Goal: Information Seeking & Learning: Learn about a topic

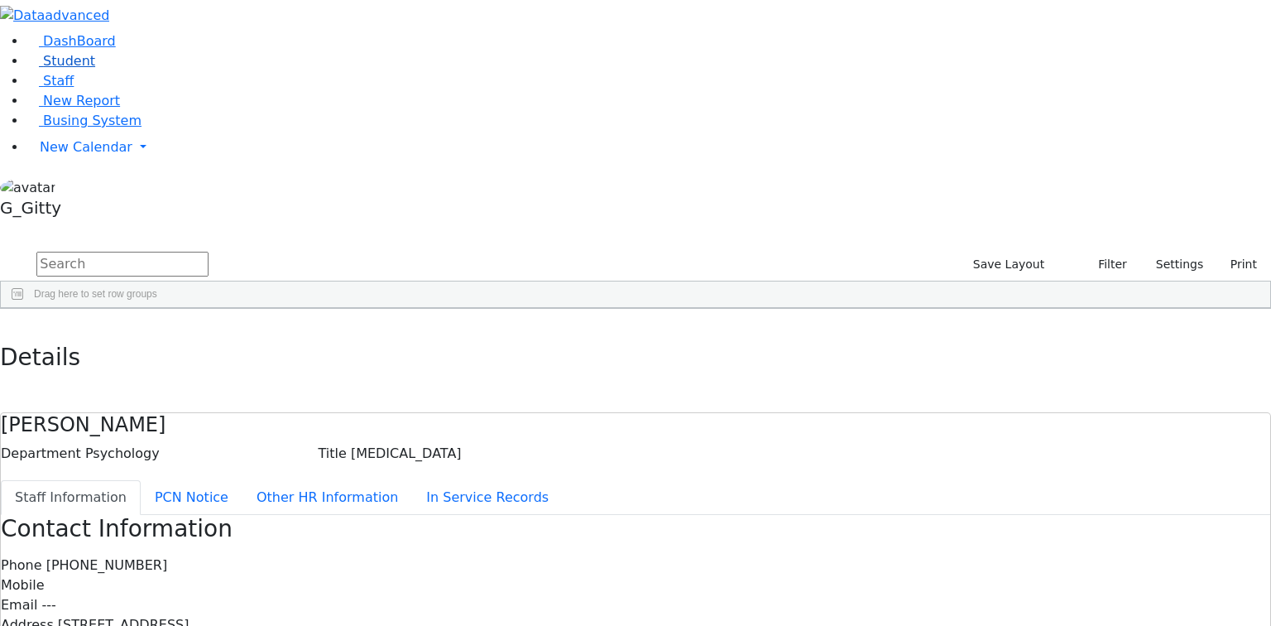
drag, startPoint x: 60, startPoint y: 120, endPoint x: 73, endPoint y: 119, distance: 13.3
click at [60, 69] on span "Student" at bounding box center [69, 61] width 52 height 16
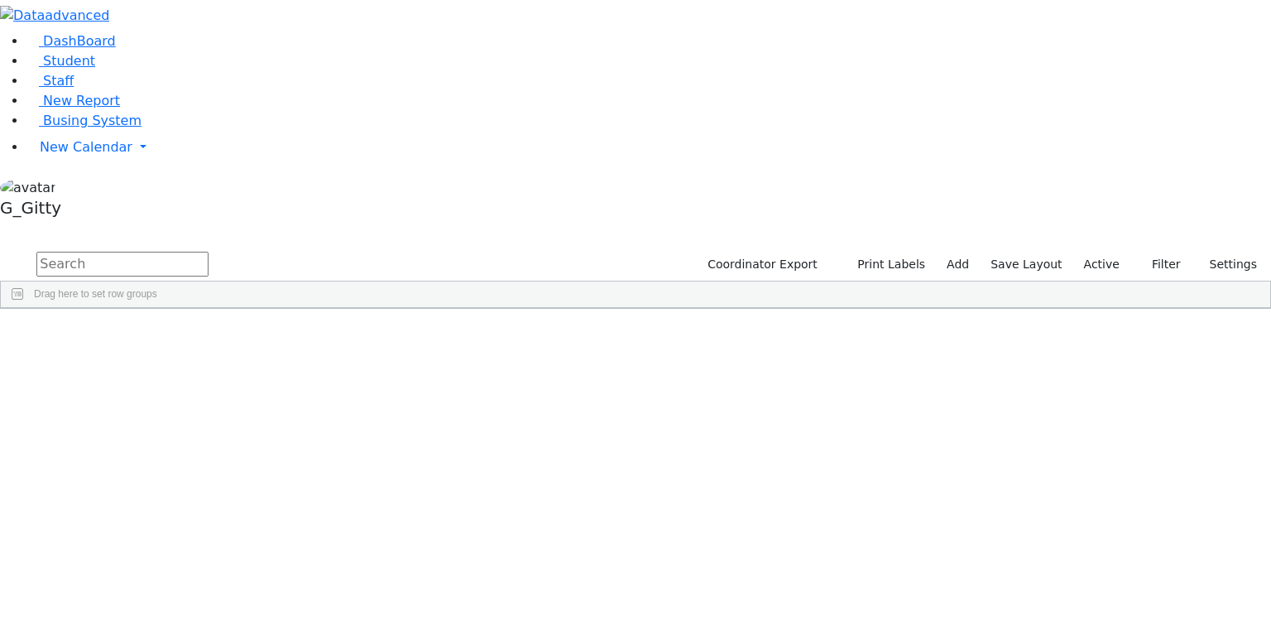
click at [1118, 252] on label "Active" at bounding box center [1102, 265] width 50 height 26
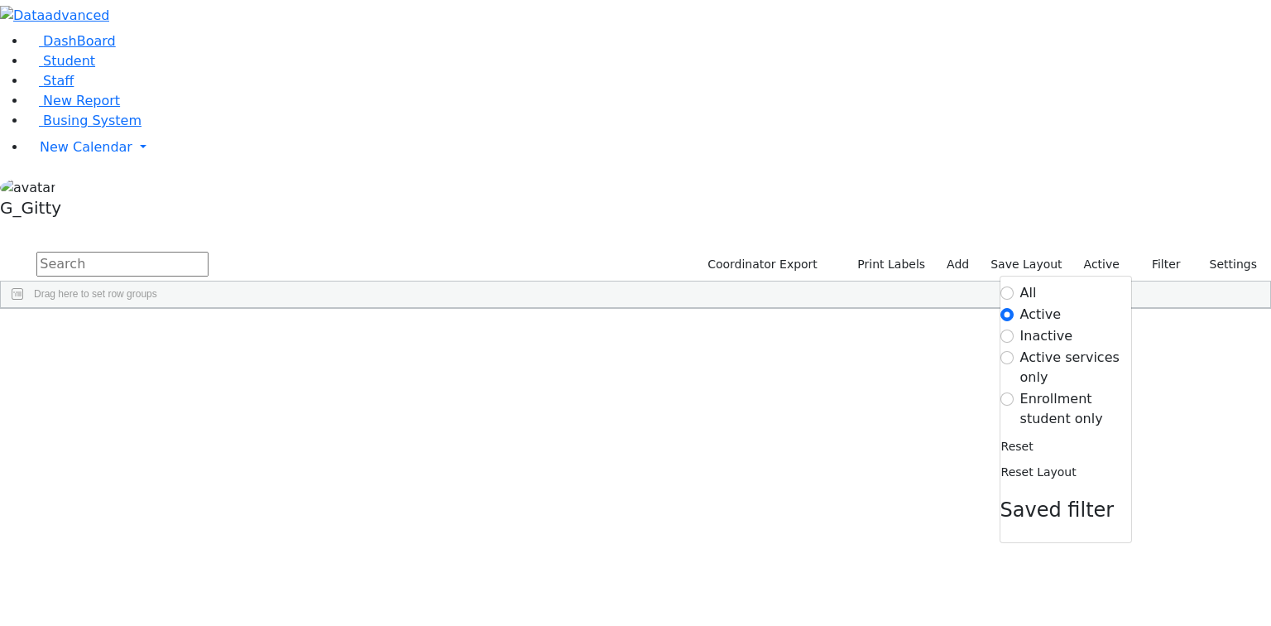
click at [1083, 389] on label "Enrollment student only" at bounding box center [1076, 409] width 111 height 40
click at [1014, 392] on input "Enrollment student only" at bounding box center [1007, 398] width 13 height 13
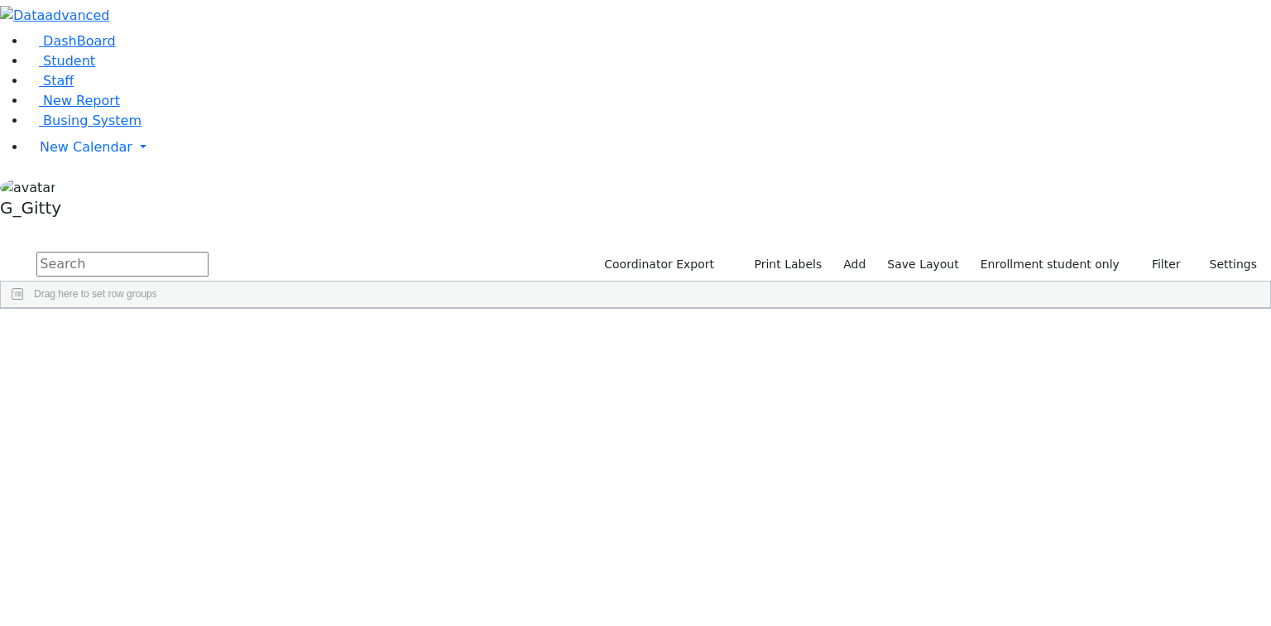
click at [209, 252] on input "text" at bounding box center [122, 264] width 172 height 25
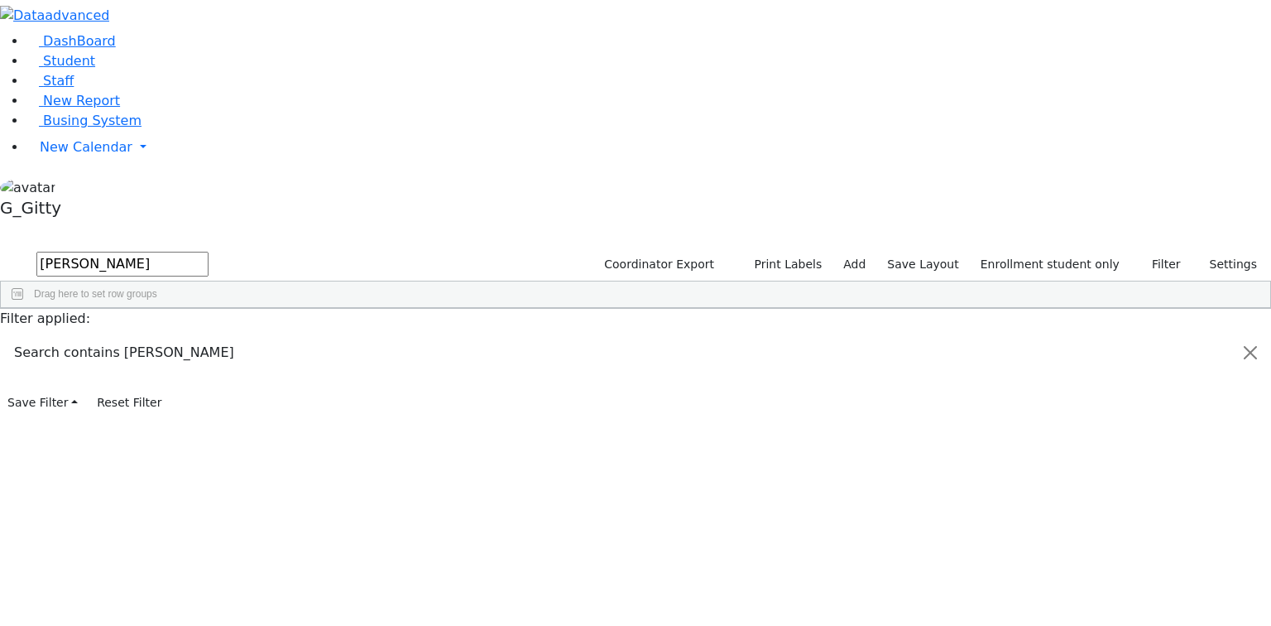
type input "gruber"
click at [209, 358] on div "Gruber" at bounding box center [156, 369] width 105 height 23
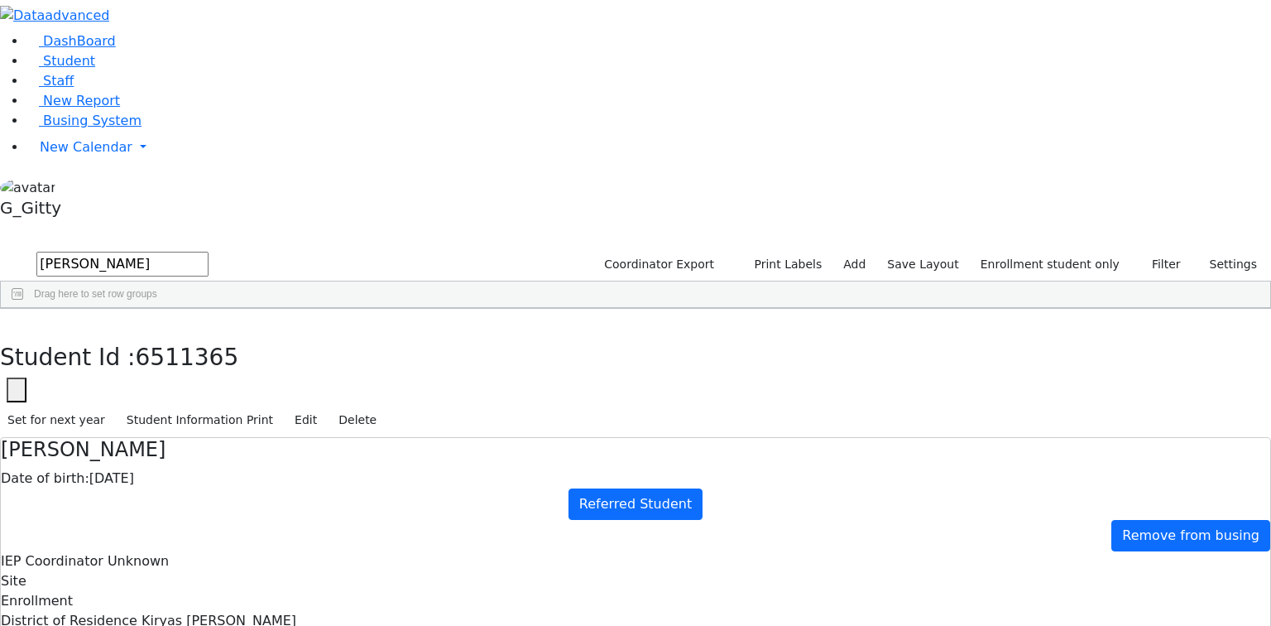
scroll to position [132, 0]
click at [7, 321] on use "button" at bounding box center [7, 321] width 0 height 0
click at [209, 335] on div "Gruber" at bounding box center [156, 346] width 105 height 23
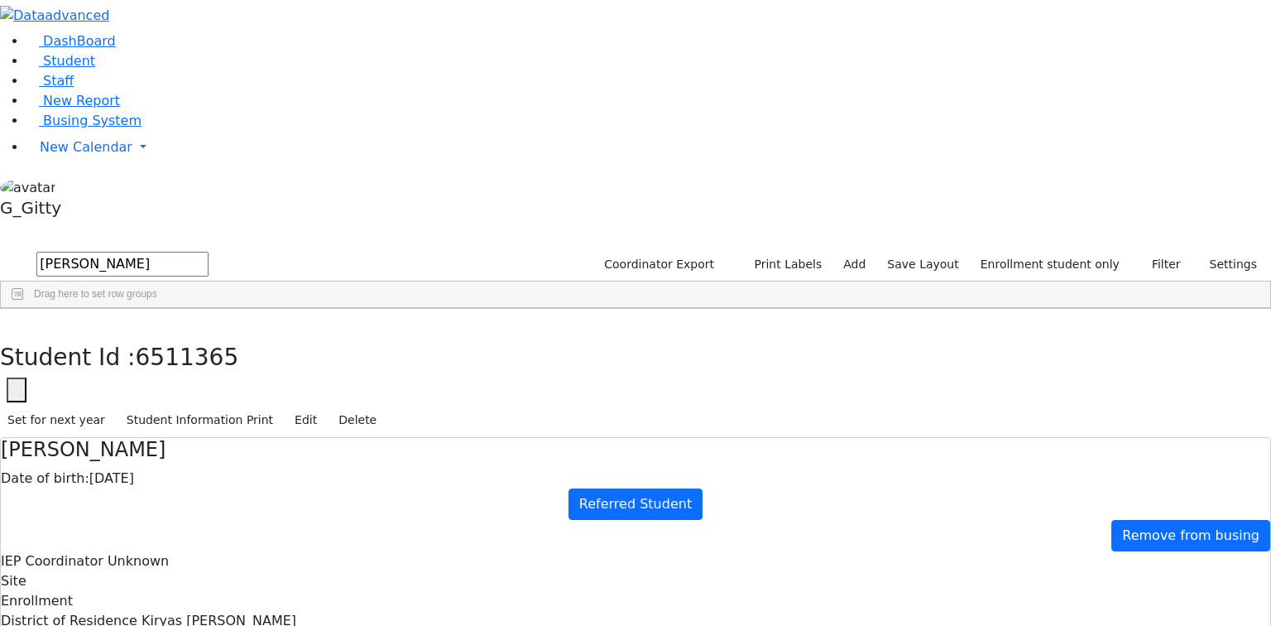
click at [209, 335] on div "Gruber" at bounding box center [156, 346] width 105 height 23
click at [24, 309] on button "button" at bounding box center [12, 326] width 24 height 35
click at [63, 155] on span "New Calendar" at bounding box center [86, 147] width 93 height 16
click at [68, 189] on span "Calendar" at bounding box center [66, 181] width 60 height 16
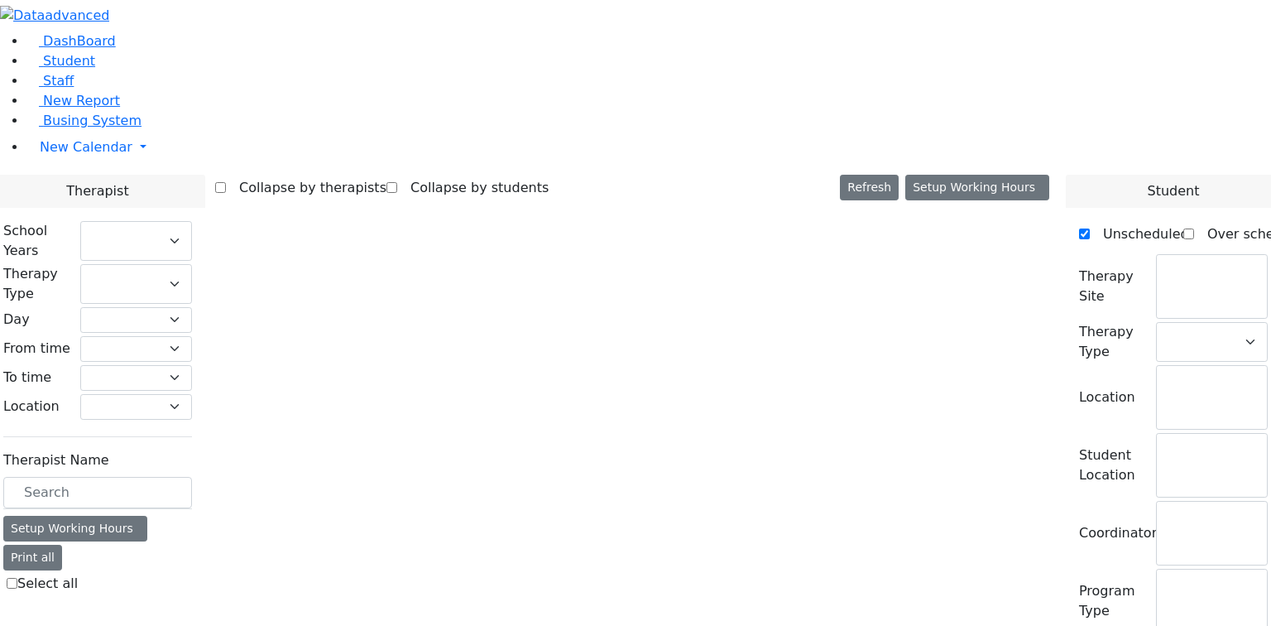
checkbox input "false"
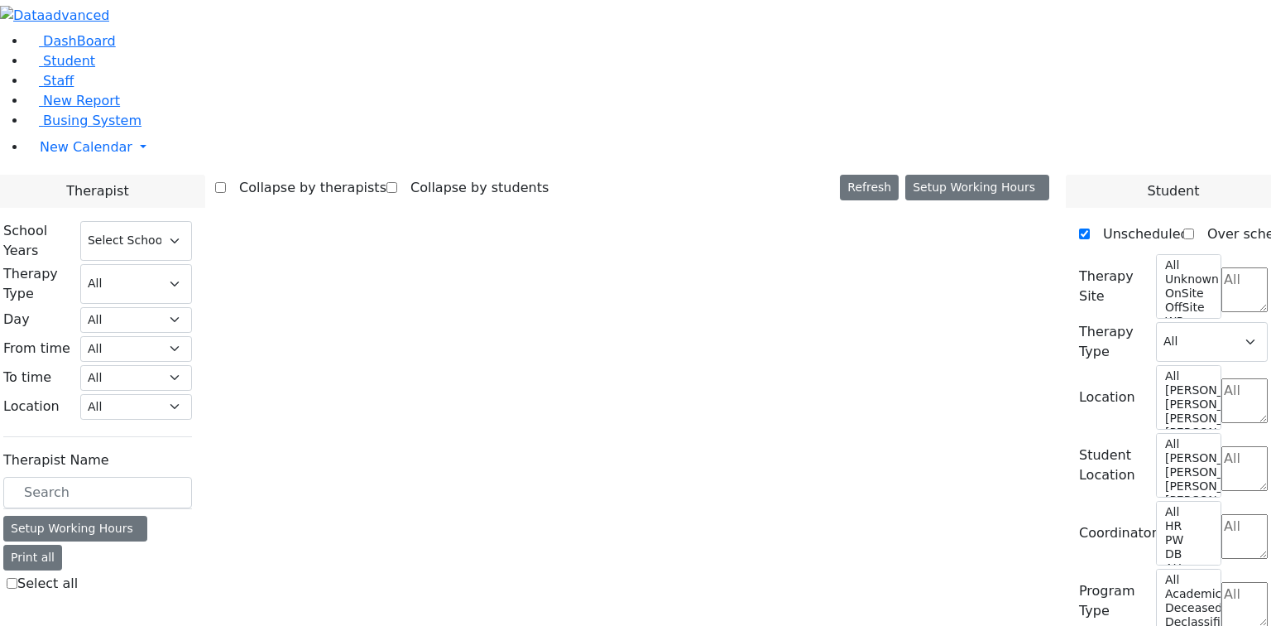
select select "212"
checkbox input "true"
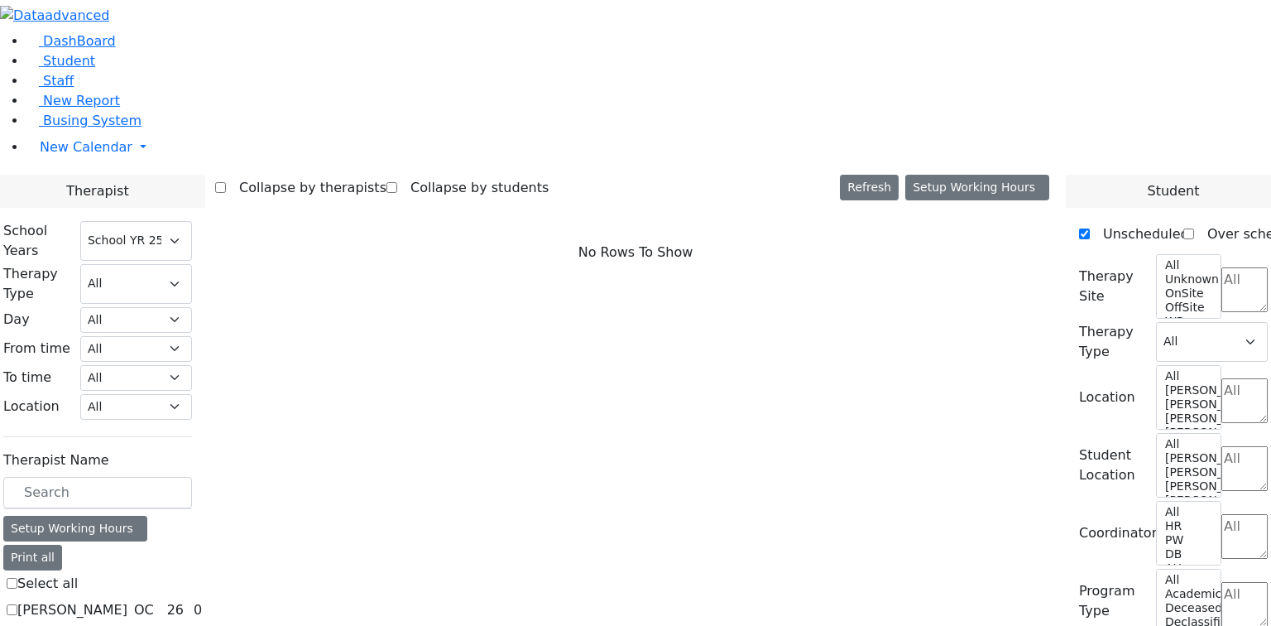
select select "1"
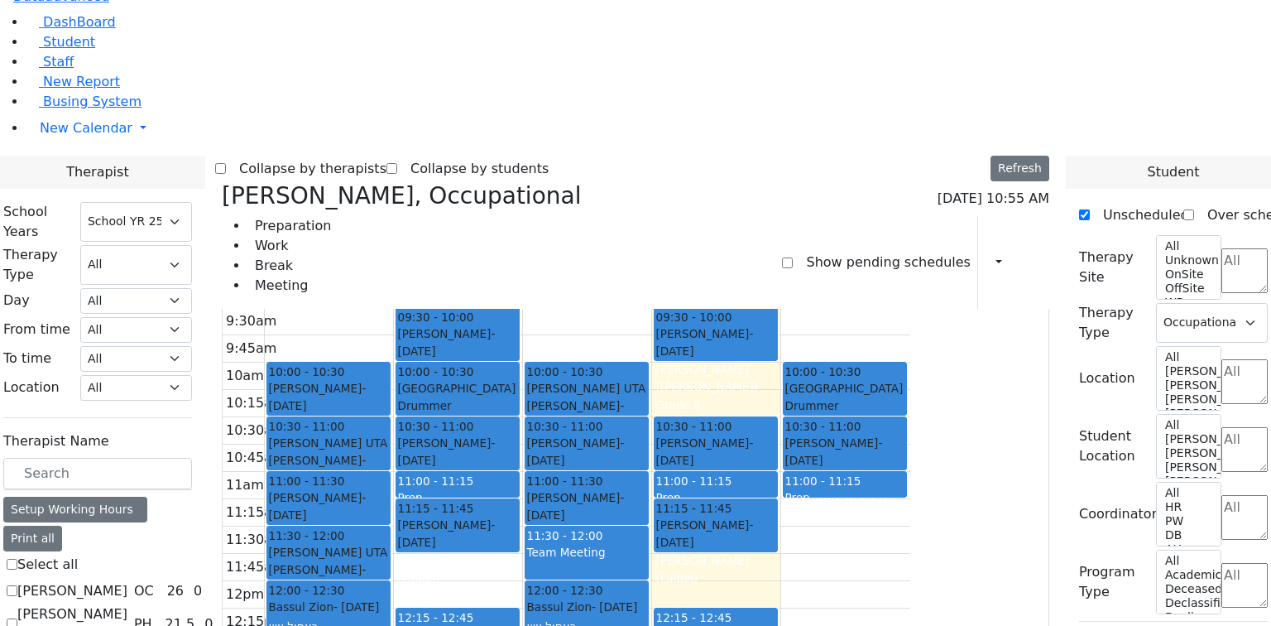
scroll to position [0, 0]
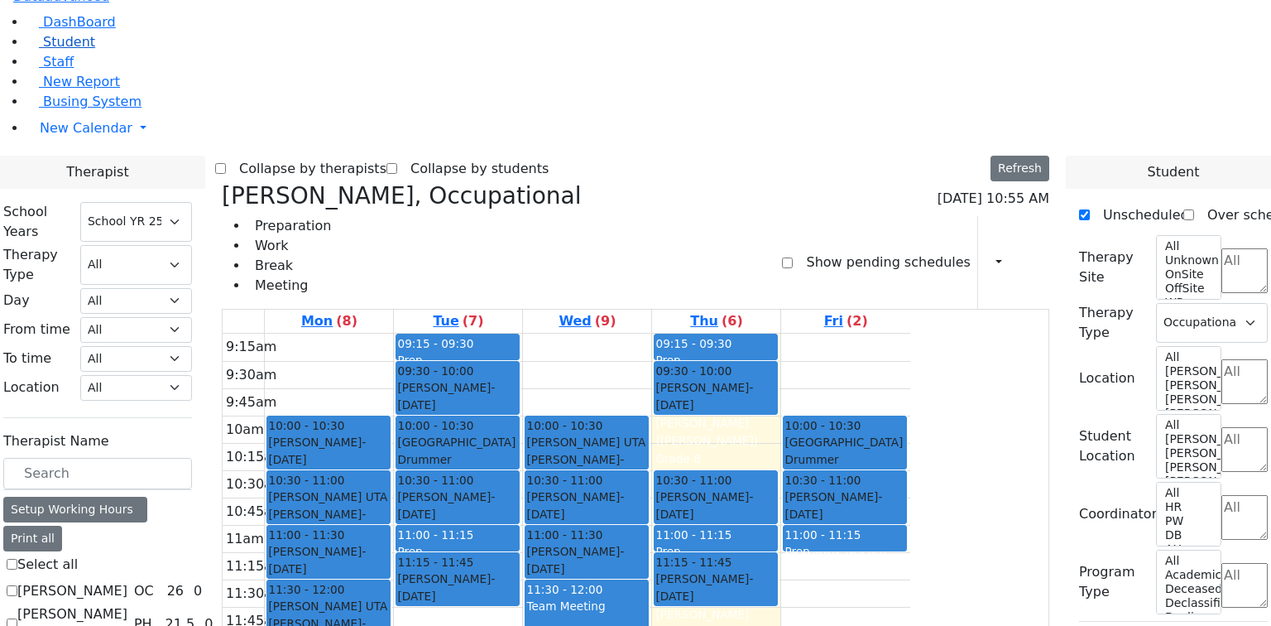
click at [53, 50] on span "Student" at bounding box center [69, 42] width 52 height 16
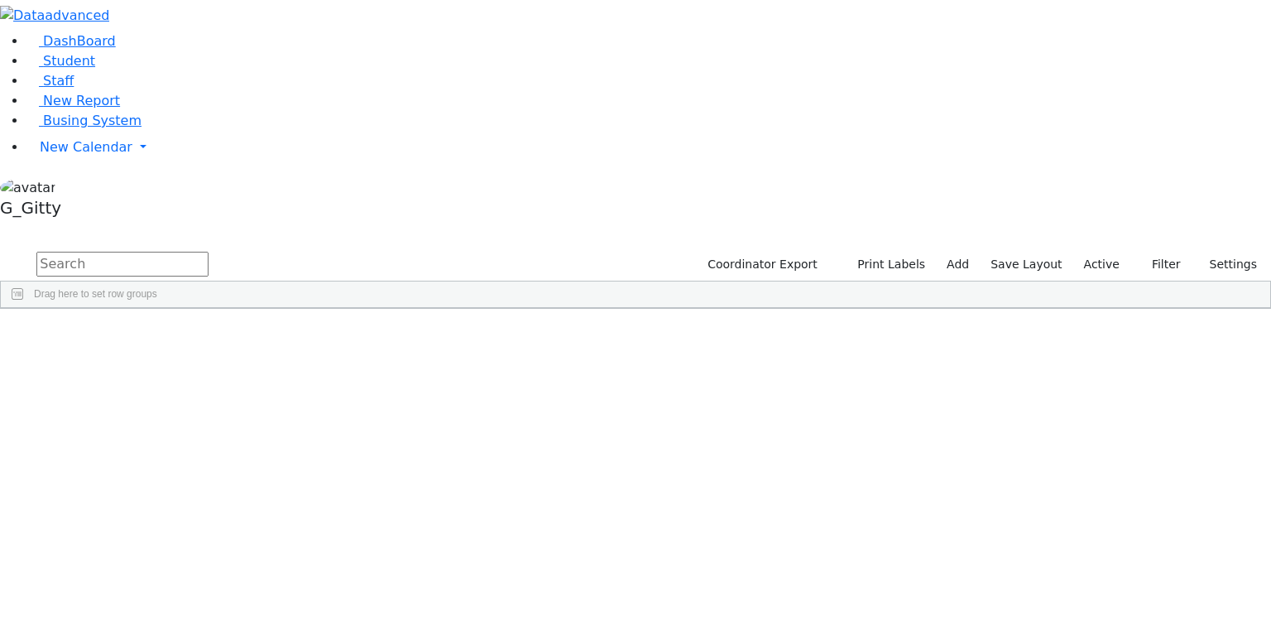
click at [209, 252] on input "text" at bounding box center [122, 264] width 172 height 25
type input "gross tov"
click at [209, 335] on div "Gross" at bounding box center [156, 346] width 105 height 23
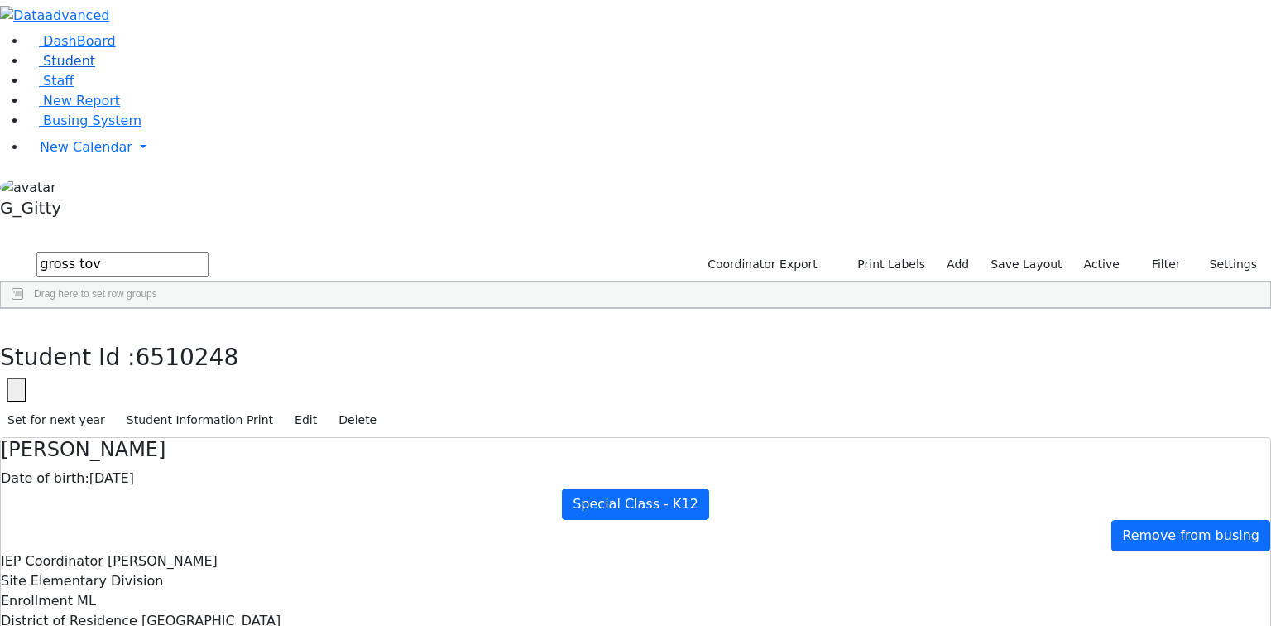
click at [67, 69] on span "Student" at bounding box center [69, 61] width 52 height 16
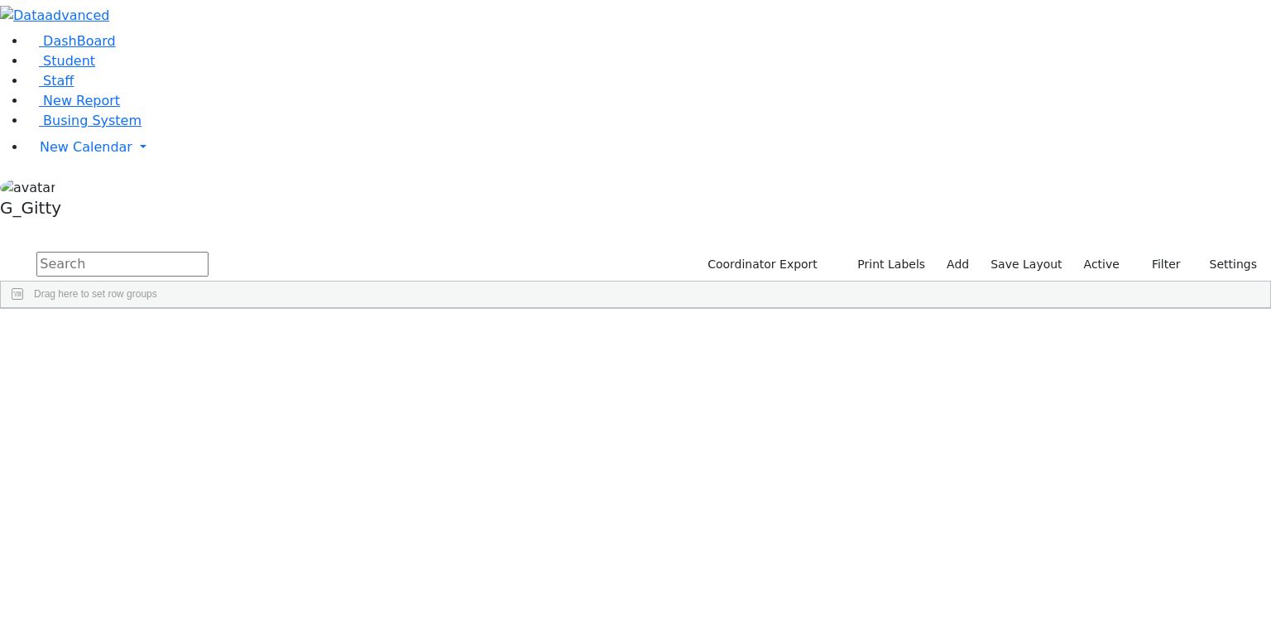
click at [209, 252] on input "text" at bounding box center [122, 264] width 172 height 25
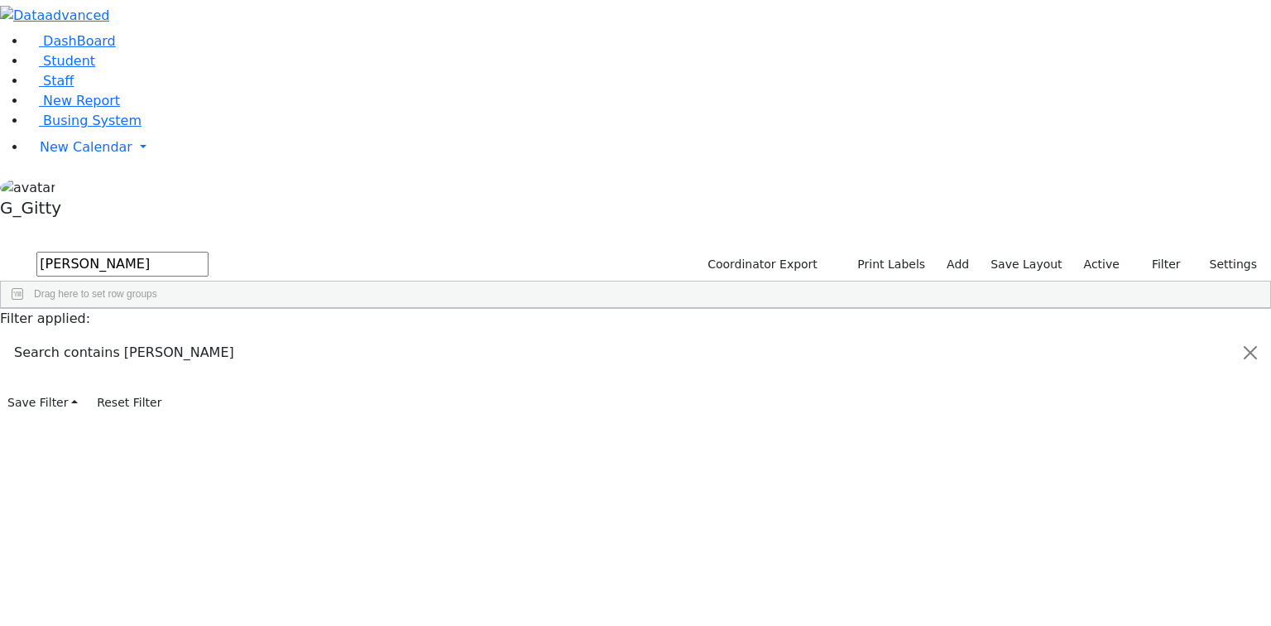
type input "[PERSON_NAME]"
click at [209, 405] on div "[PERSON_NAME]" at bounding box center [156, 416] width 105 height 23
click at [209, 405] on div "Klein" at bounding box center [156, 416] width 105 height 23
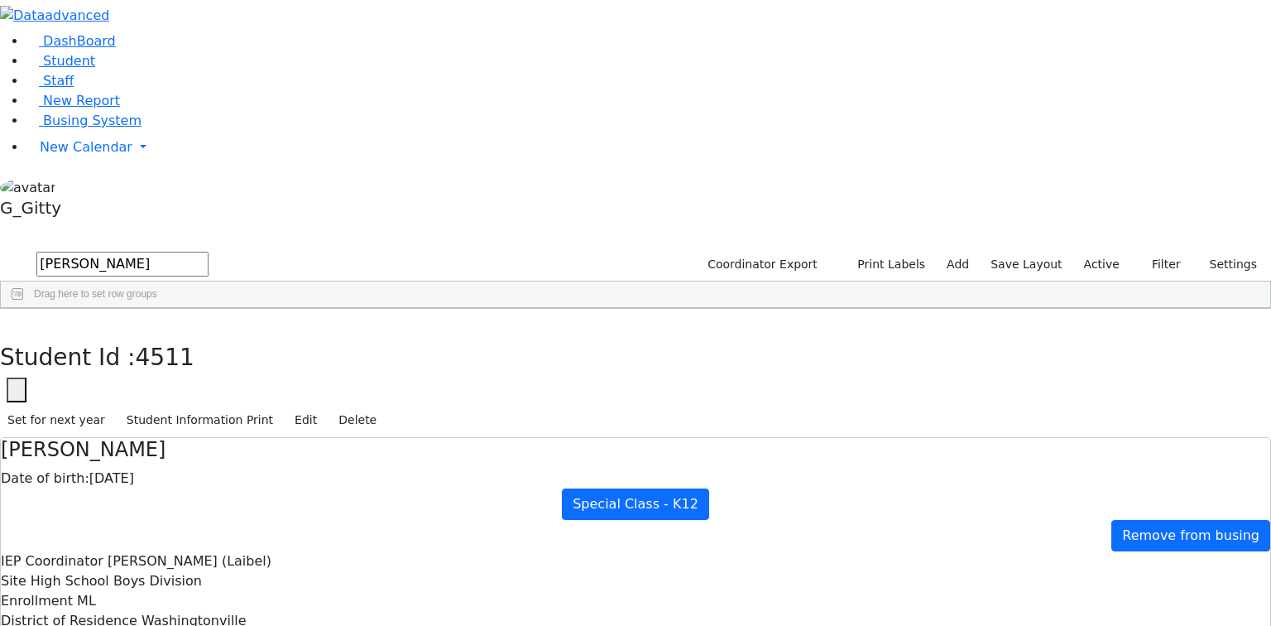
drag, startPoint x: 510, startPoint y: 238, endPoint x: 627, endPoint y: 379, distance: 182.8
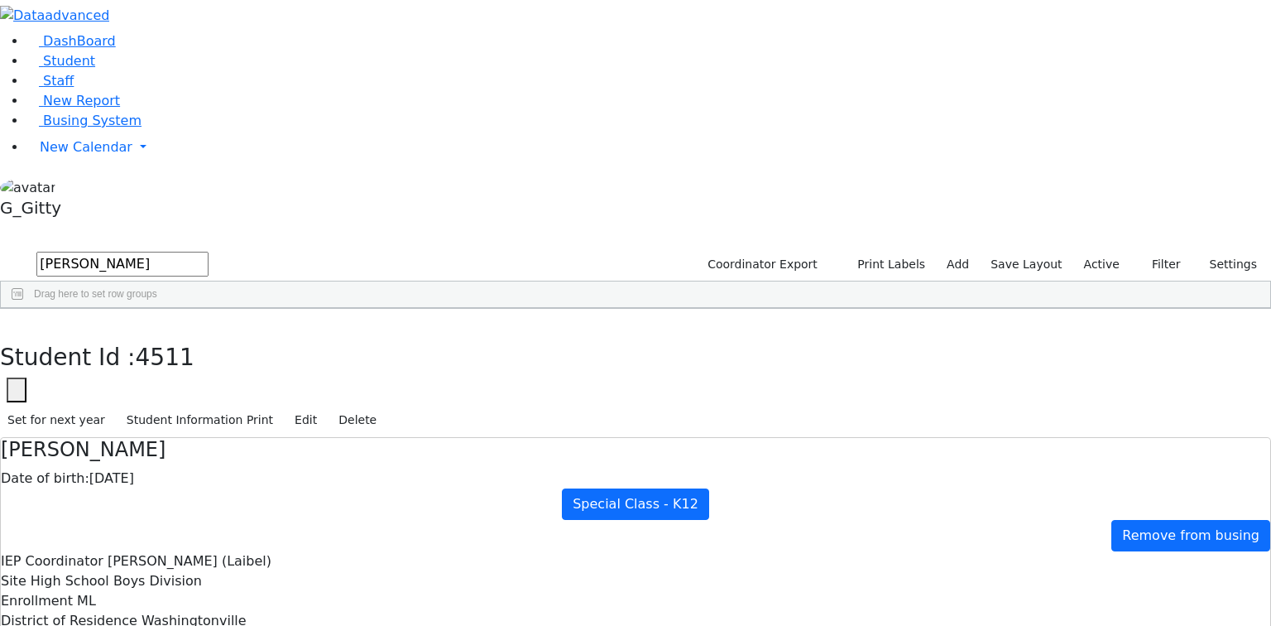
checkbox input "true"
click at [24, 309] on button "button" at bounding box center [12, 326] width 24 height 35
drag, startPoint x: 305, startPoint y: 63, endPoint x: 142, endPoint y: 80, distance: 163.2
click at [142, 80] on div "DashBoard Student Staff New Report Busing System" at bounding box center [635, 487] width 1271 height 975
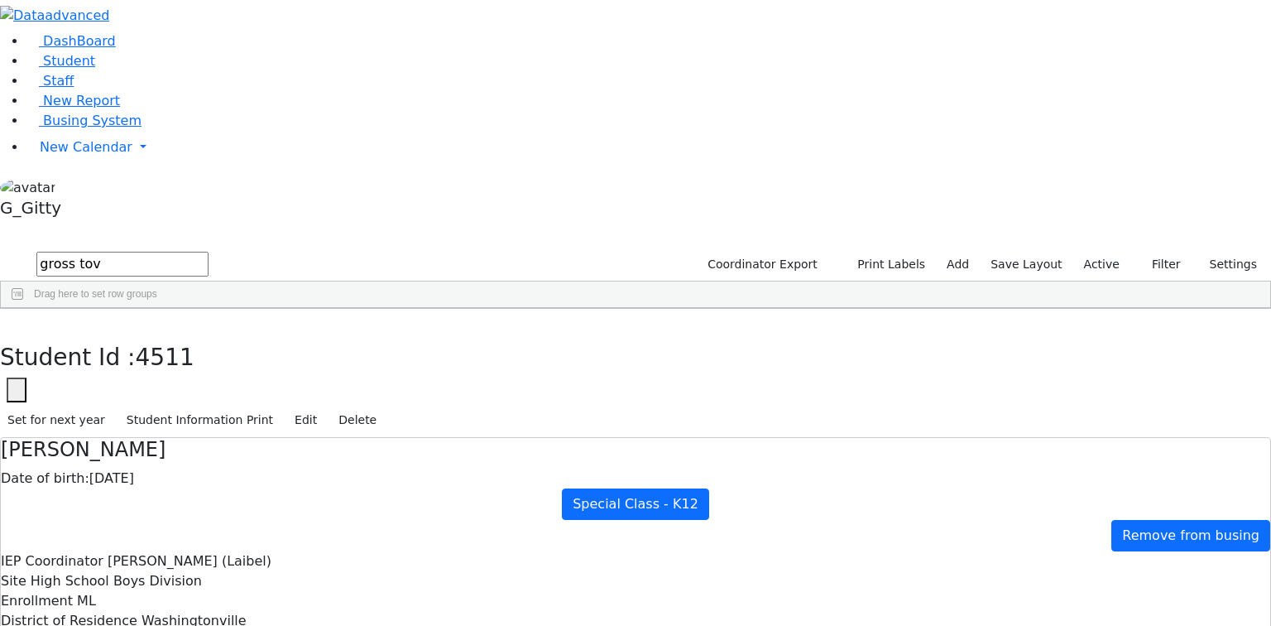
type input "gross tov"
click at [163, 335] on div "Gross" at bounding box center [123, 346] width 80 height 23
drag, startPoint x: 430, startPoint y: 213, endPoint x: 728, endPoint y: 569, distance: 464.2
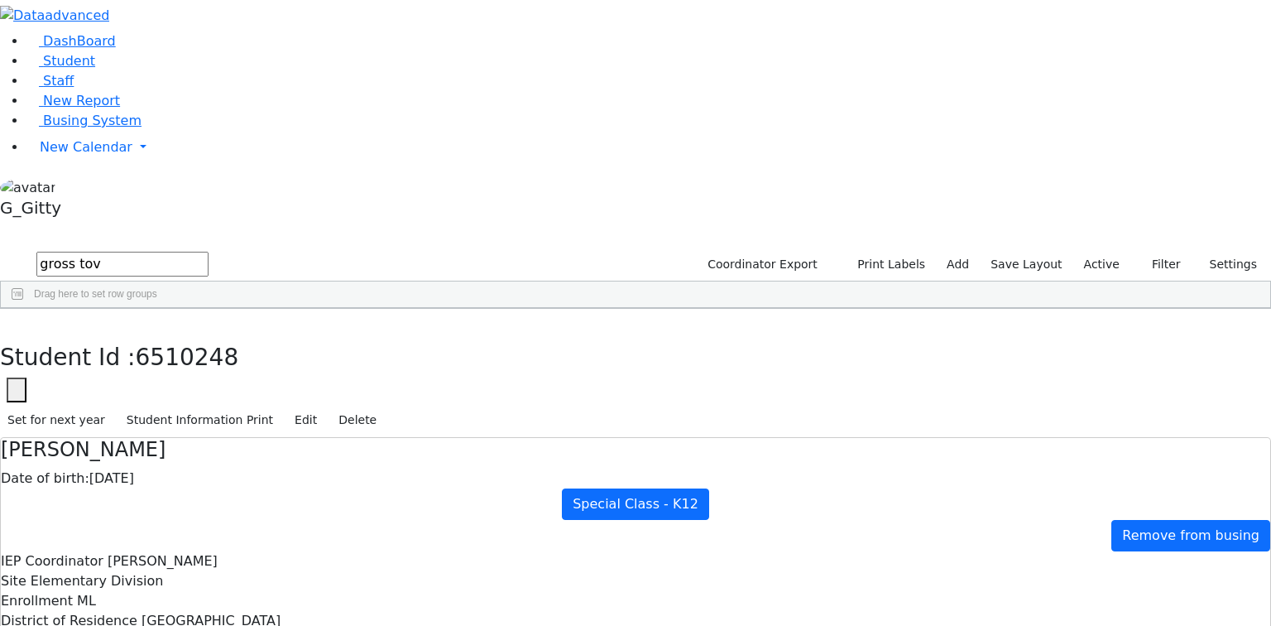
click at [52, 128] on link "Busing System" at bounding box center [83, 121] width 115 height 16
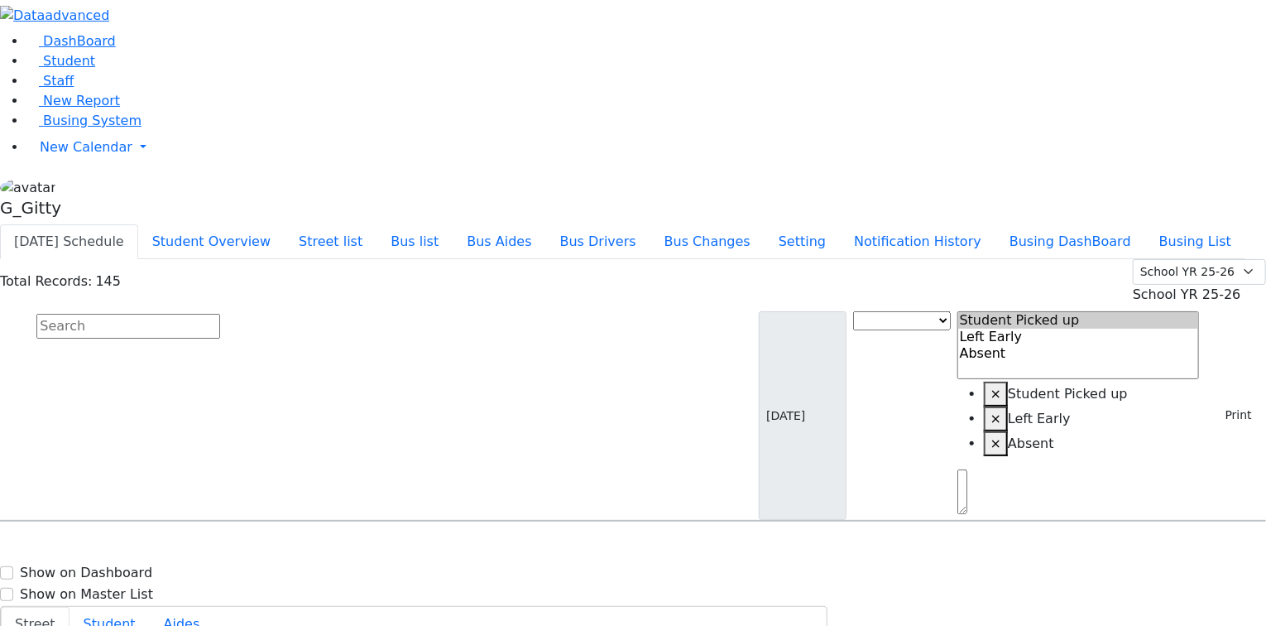
click at [220, 314] on input "text" at bounding box center [128, 326] width 184 height 25
type input "gross"
click at [132, 570] on span "9142449011" at bounding box center [93, 577] width 77 height 14
drag, startPoint x: 1139, startPoint y: 94, endPoint x: 1138, endPoint y: 102, distance: 8.3
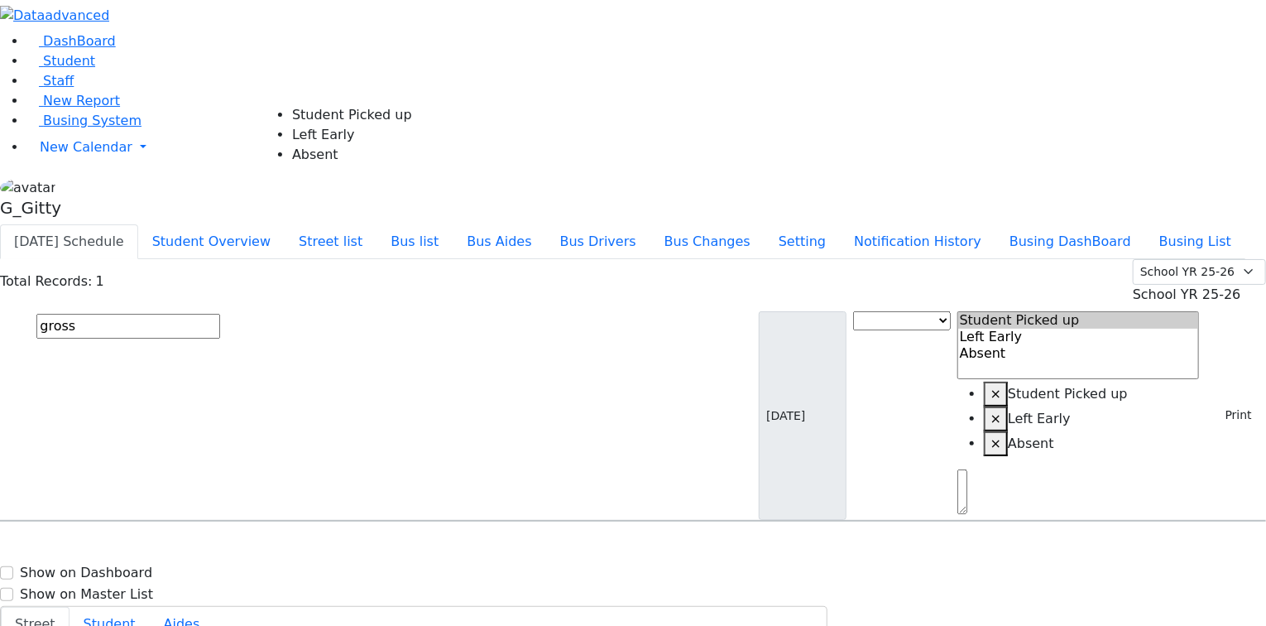
select select "3"
click at [220, 314] on input "text" at bounding box center [128, 326] width 184 height 25
